Goal: Check status: Check status

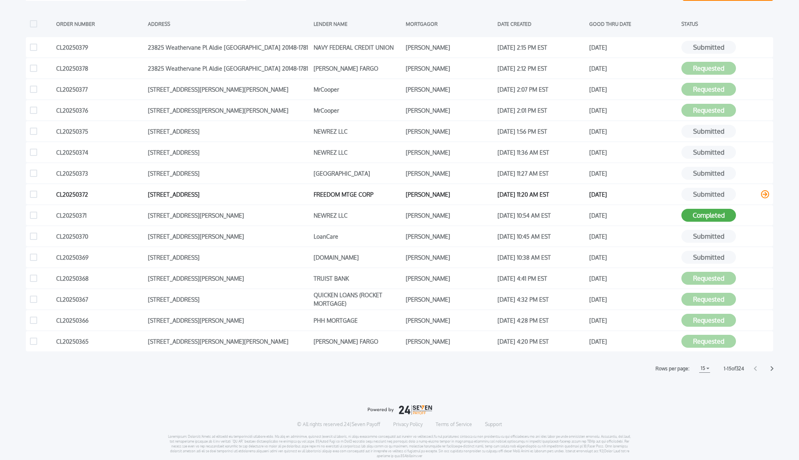
scroll to position [181, 0]
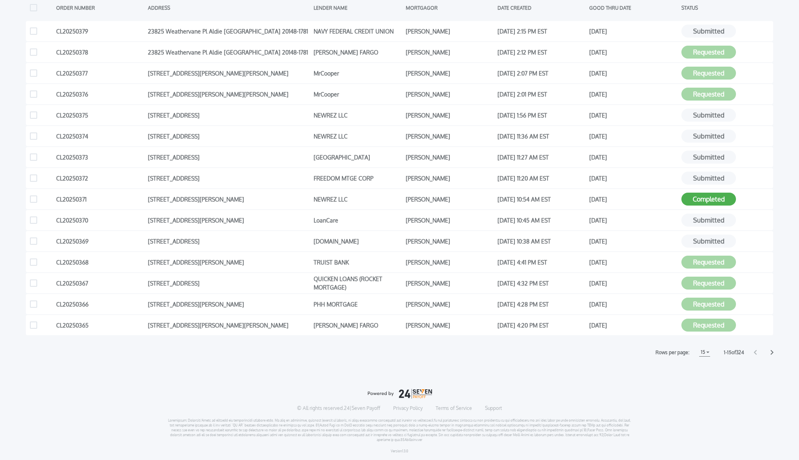
click at [771, 353] on icon at bounding box center [771, 352] width 3 height 5
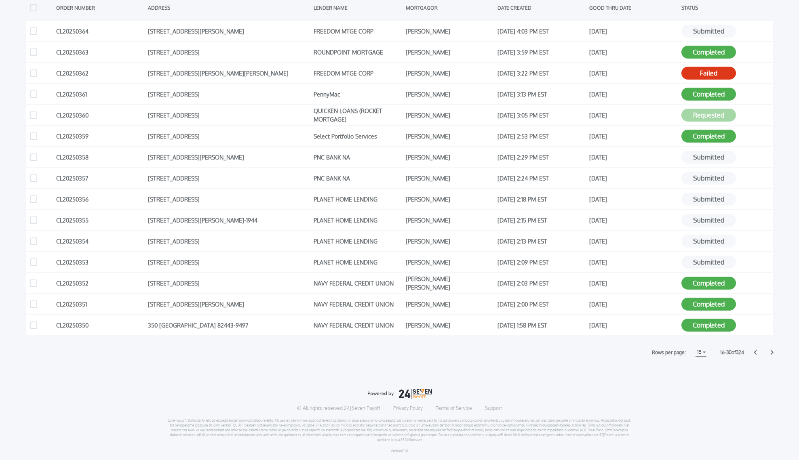
click at [754, 352] on icon at bounding box center [755, 352] width 3 height 5
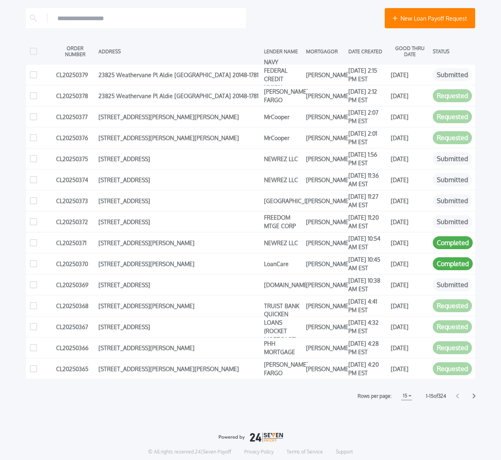
scroll to position [3, 0]
click at [474, 397] on icon at bounding box center [474, 396] width 3 height 5
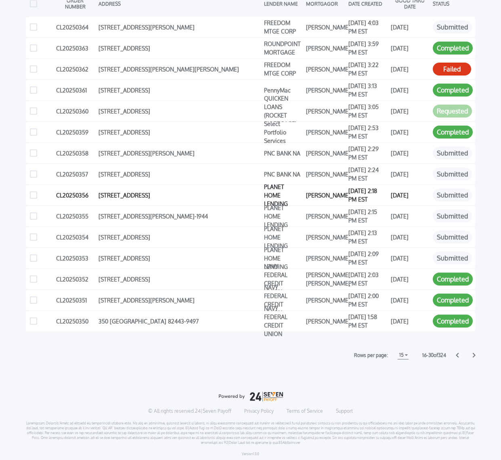
scroll to position [181, 0]
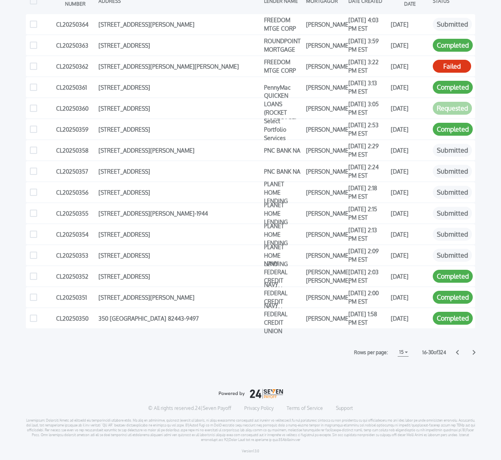
click at [474, 353] on icon at bounding box center [474, 352] width 3 height 5
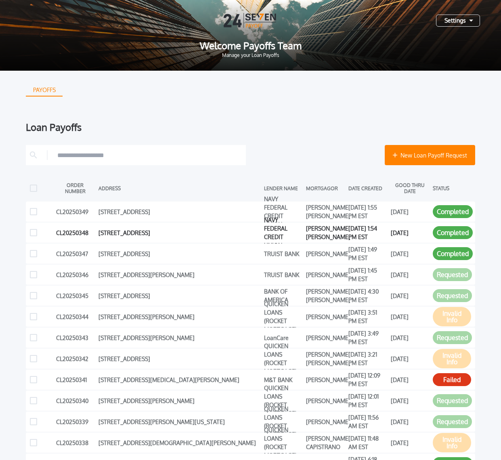
click at [446, 230] on button "Completed" at bounding box center [453, 232] width 40 height 13
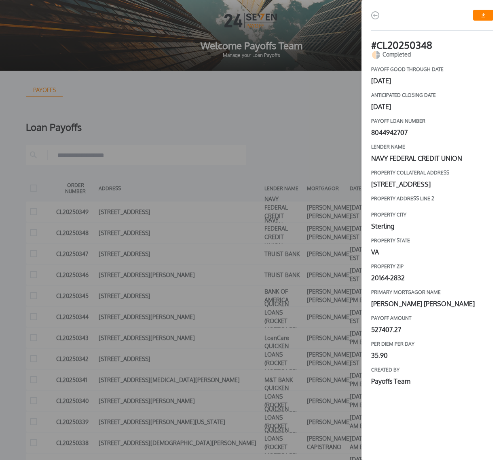
click at [309, 111] on div "# CL20250348 Completed payoff good through date [DATE] Anticipated closing date…" at bounding box center [251, 230] width 503 height 460
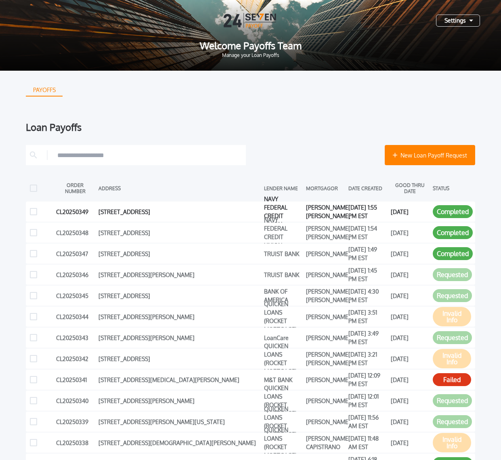
click at [437, 209] on button "Completed" at bounding box center [453, 211] width 40 height 13
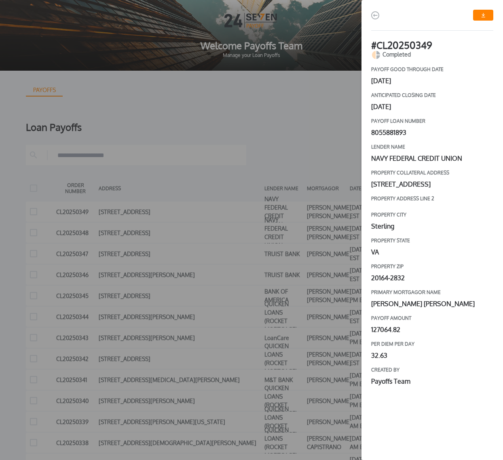
click at [314, 143] on div "# CL20250349 Completed payoff good through date [DATE] Anticipated closing date…" at bounding box center [251, 230] width 503 height 460
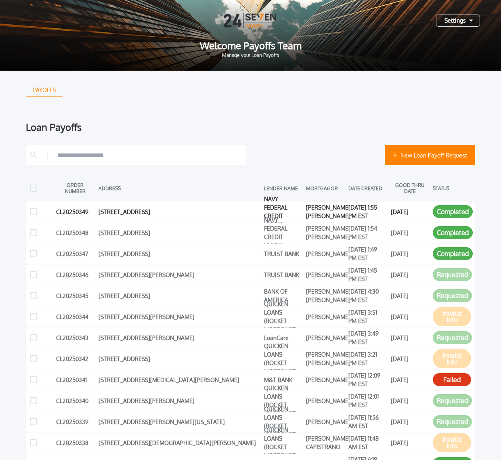
click at [451, 211] on button "Completed" at bounding box center [453, 211] width 40 height 13
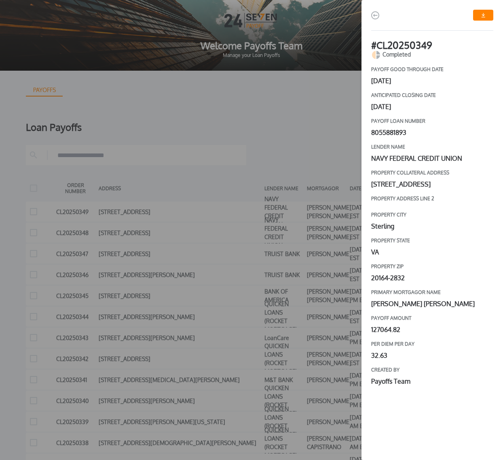
click at [482, 17] on img "button" at bounding box center [483, 15] width 4 height 4
click at [335, 122] on div "# CL20250349 Completed payoff good through date [DATE] Anticipated closing date…" at bounding box center [251, 230] width 503 height 460
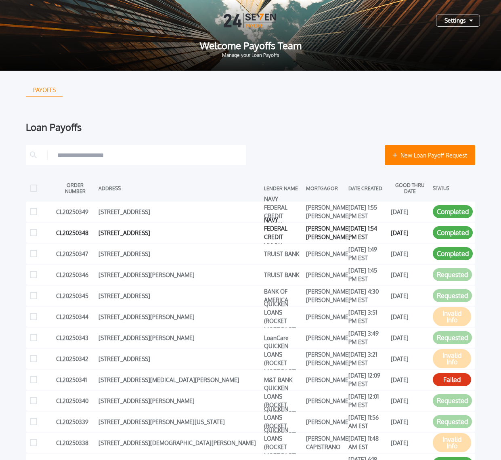
click at [296, 239] on div "NAVY FEDERAL CREDIT UNION" at bounding box center [283, 233] width 38 height 12
click at [445, 236] on button "Completed" at bounding box center [453, 232] width 40 height 13
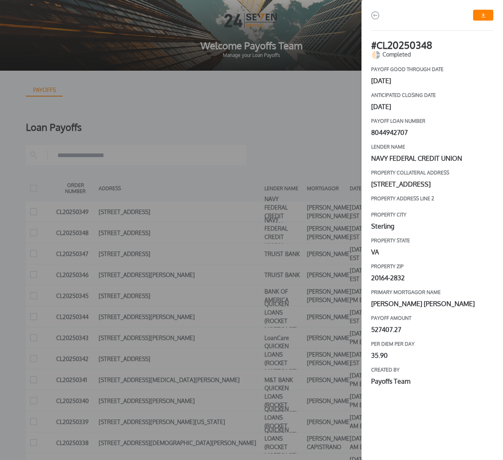
click at [386, 131] on div "8044942707" at bounding box center [432, 133] width 122 height 10
click at [385, 131] on div "8044942707" at bounding box center [432, 133] width 122 height 10
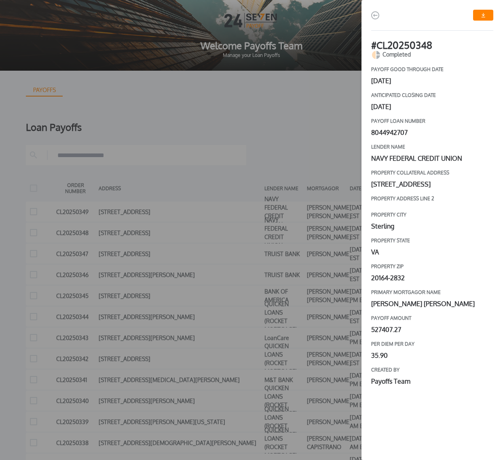
drag, startPoint x: 409, startPoint y: 135, endPoint x: 371, endPoint y: 133, distance: 38.0
click at [371, 133] on div "8044942707" at bounding box center [432, 133] width 122 height 10
click at [340, 118] on div "# CL20250348 Completed payoff good through date [DATE] Anticipated closing date…" at bounding box center [251, 230] width 503 height 460
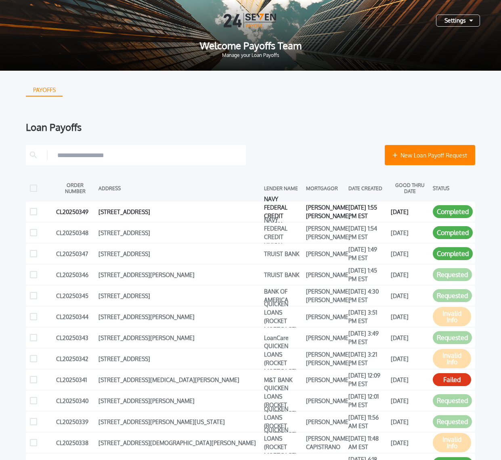
click at [447, 213] on button "Completed" at bounding box center [453, 211] width 40 height 13
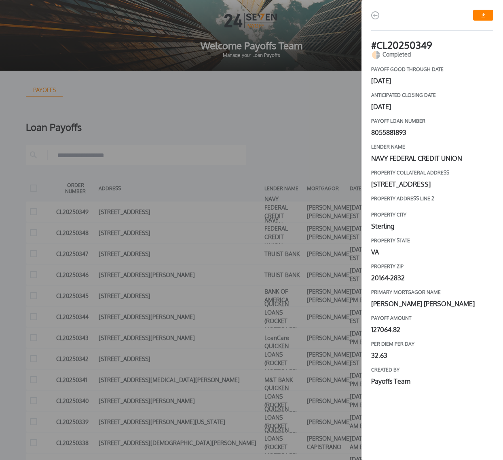
click at [330, 112] on div "# CL20250349 Completed payoff good through date [DATE] Anticipated closing date…" at bounding box center [251, 230] width 503 height 460
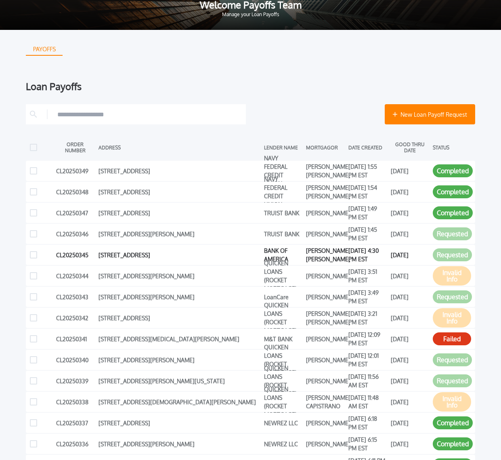
scroll to position [87, 0]
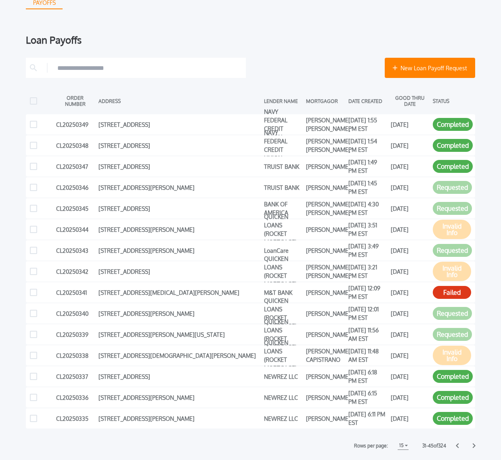
click at [289, 440] on div "New Loan Payoff Request ORDER NUMBER ADDRESS LENDER NAME MORTGAGOR DATE CREATED…" at bounding box center [251, 254] width 450 height 392
